Goal: Transaction & Acquisition: Purchase product/service

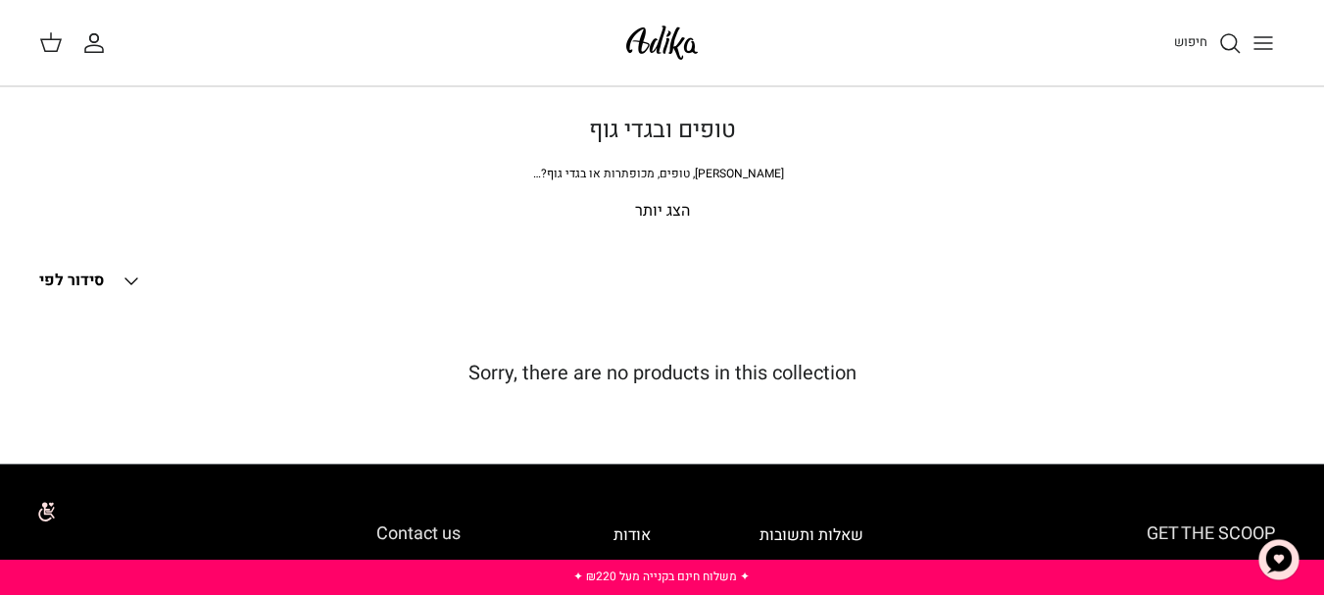
click at [1245, 46] on button "Toggle menu" at bounding box center [1262, 43] width 43 height 43
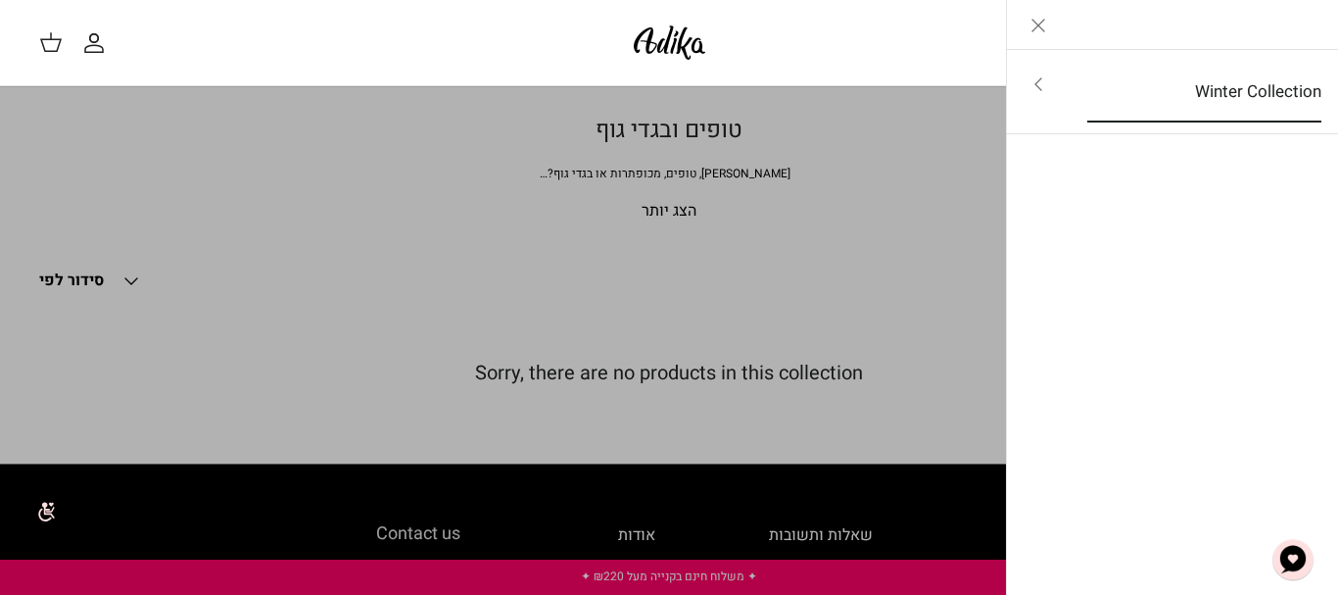
click at [1237, 102] on link "Winter Collection" at bounding box center [1204, 92] width 269 height 61
click at [1237, 102] on link "לכל הפריטים" at bounding box center [1173, 86] width 313 height 49
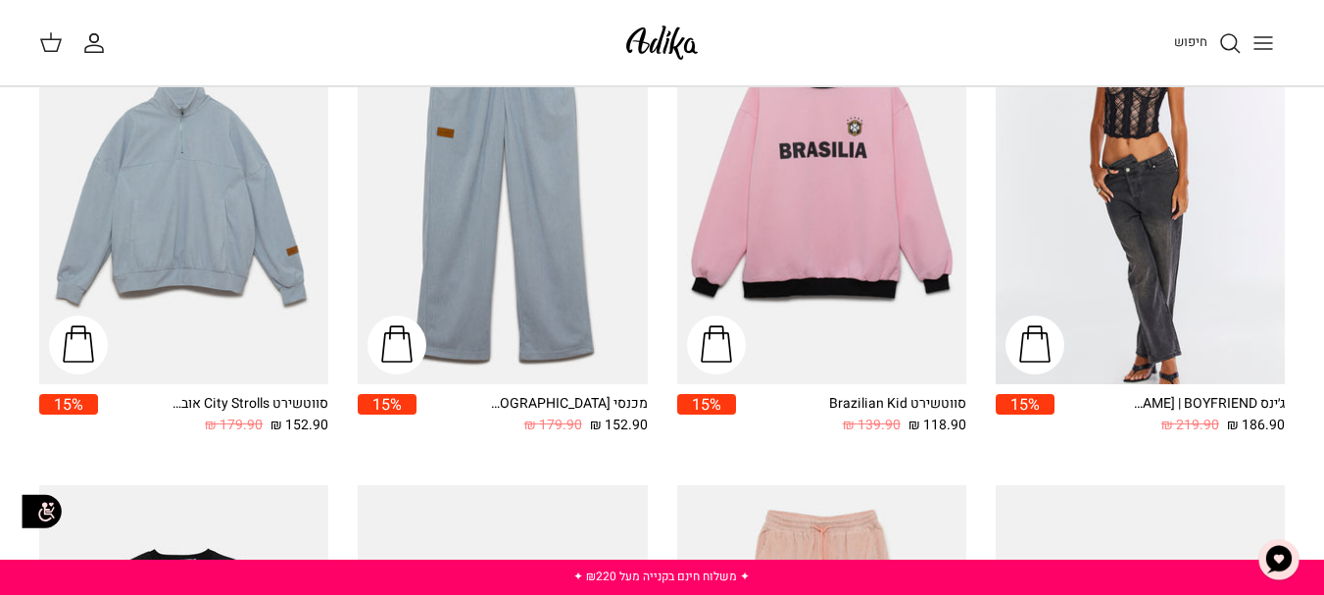
scroll to position [353, 0]
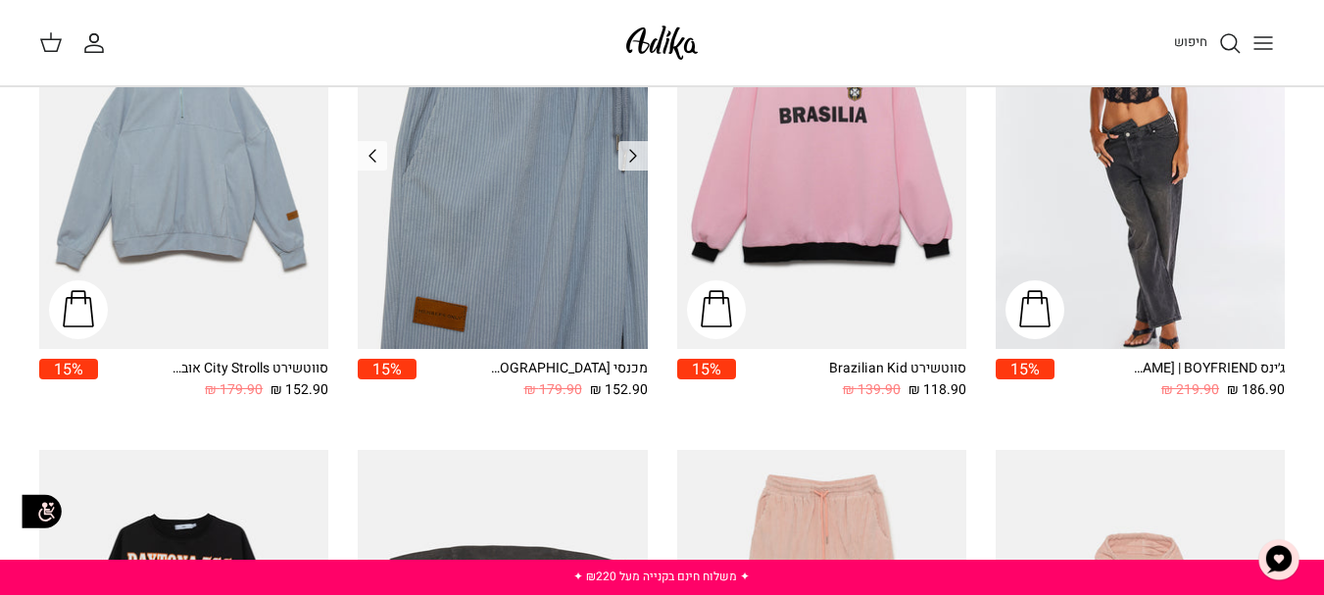
click at [402, 327] on img "מכנסי טרנינג City strolls" at bounding box center [502, 157] width 289 height 386
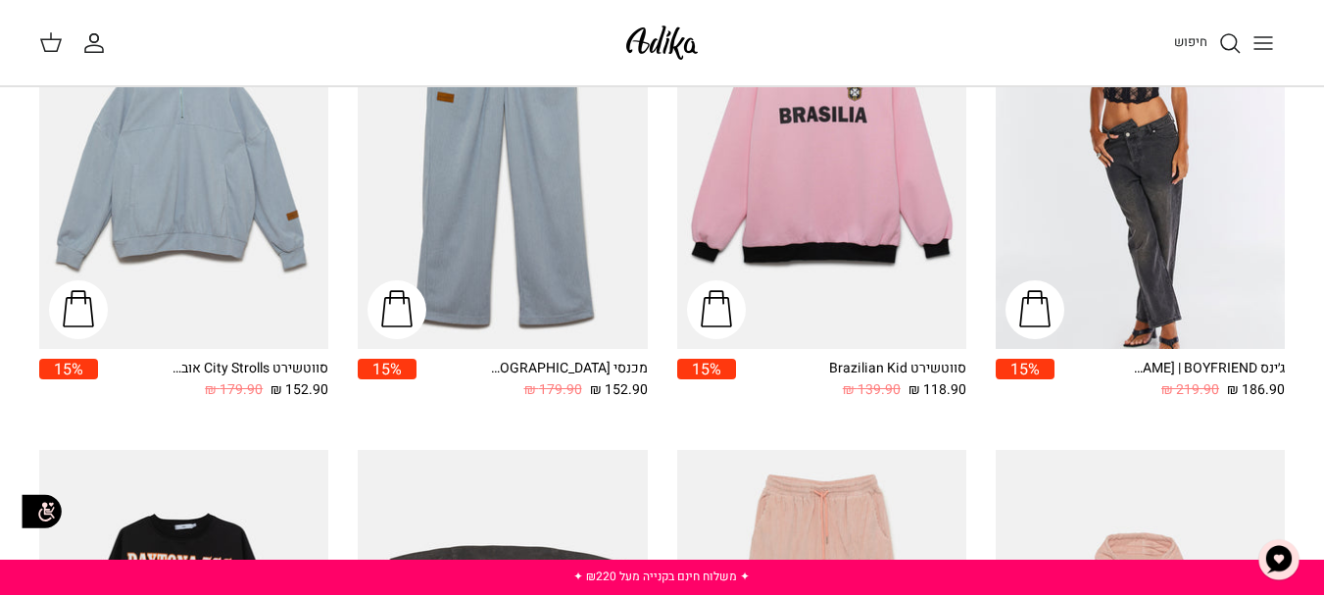
scroll to position [873, 0]
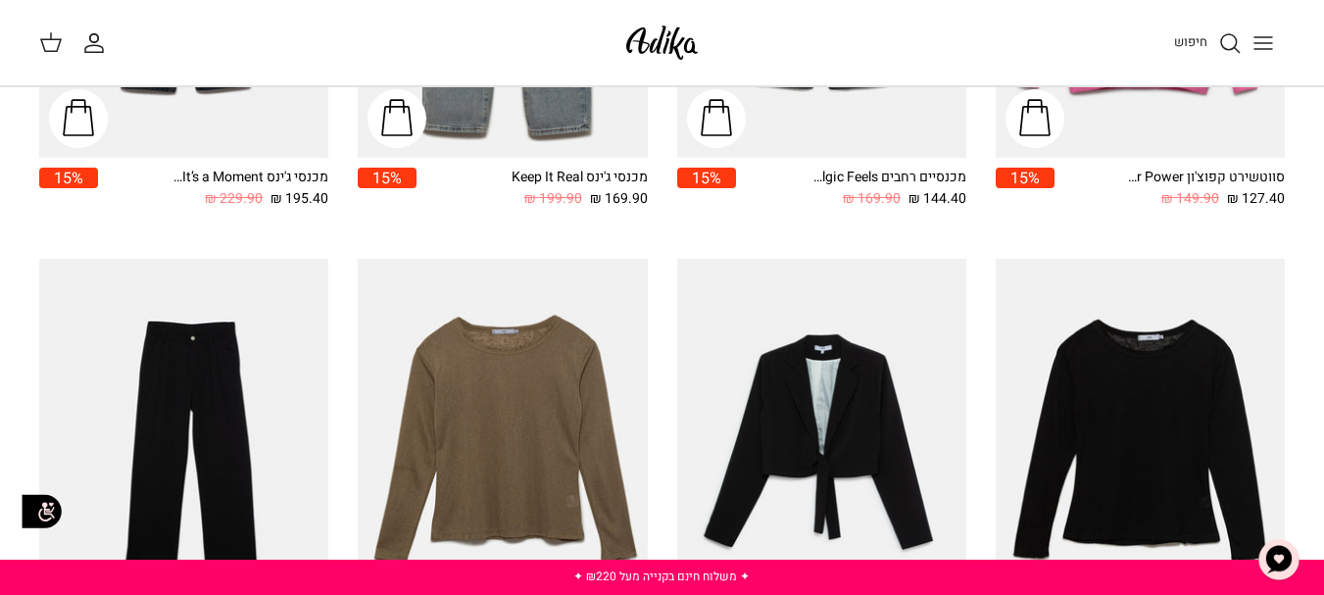
scroll to position [1393, 0]
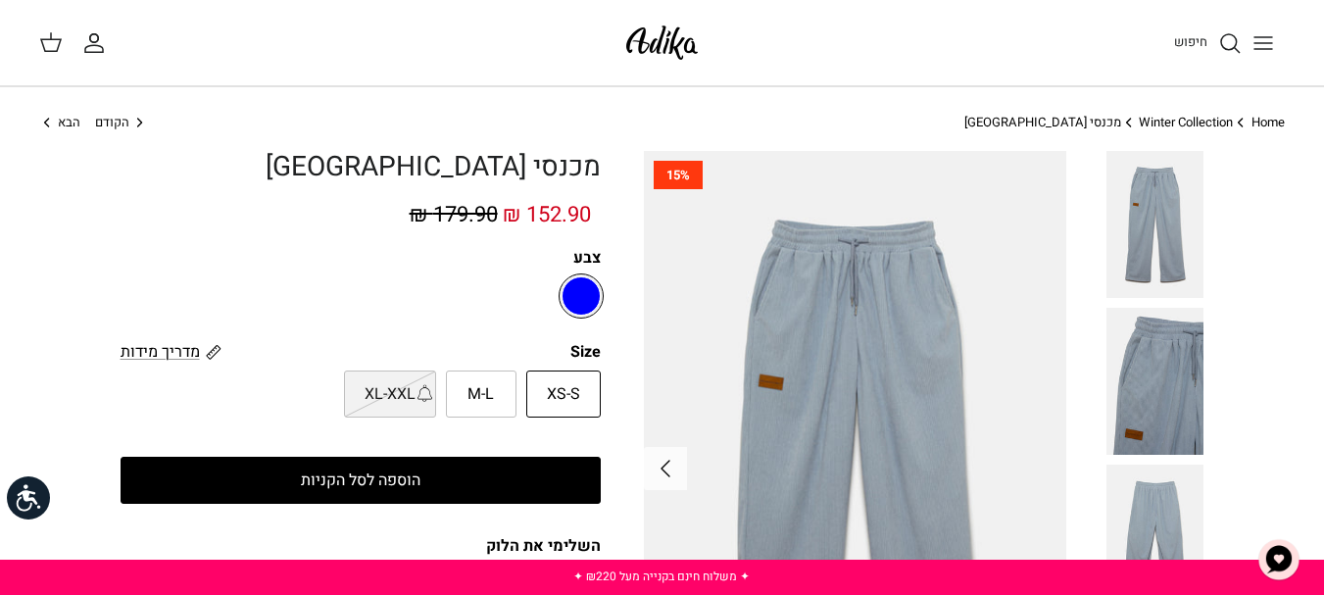
click at [451, 408] on label "M-L" at bounding box center [481, 393] width 71 height 47
click at [595, 376] on input "M-L" at bounding box center [601, 369] width 13 height 13
radio input "true"
click at [533, 490] on button "הוספה לסל הקניות" at bounding box center [360, 480] width 480 height 47
